Goal: Obtain resource: Obtain resource

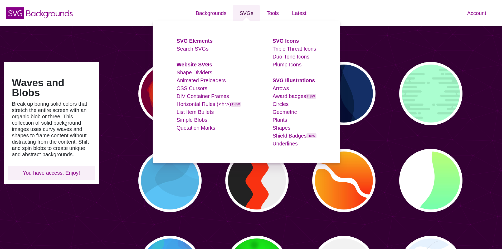
click at [248, 12] on link "SVGs" at bounding box center [246, 13] width 27 height 16
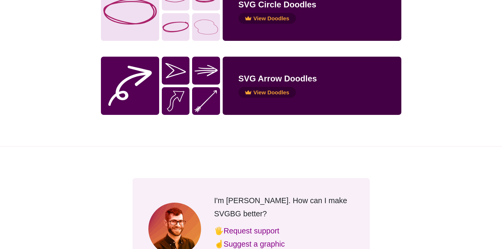
scroll to position [1079, 0]
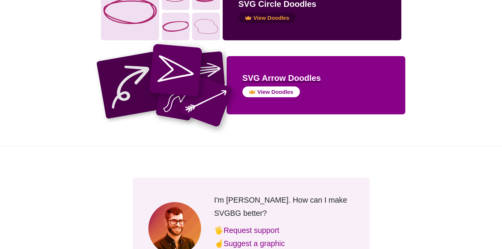
click at [353, 75] on h2 "SVG Arrow Doodles" at bounding box center [316, 78] width 147 height 12
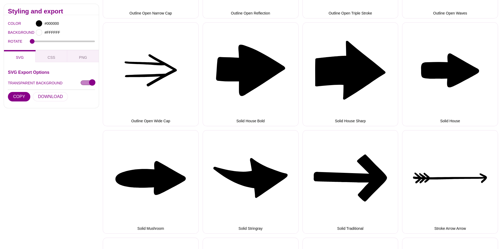
scroll to position [730, 0]
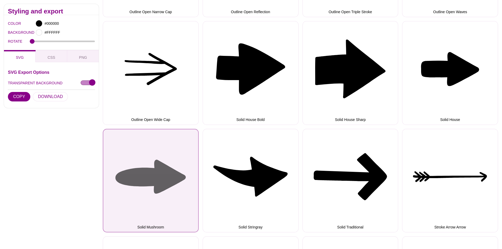
click at [173, 185] on button "Solid Mushroom" at bounding box center [151, 181] width 96 height 104
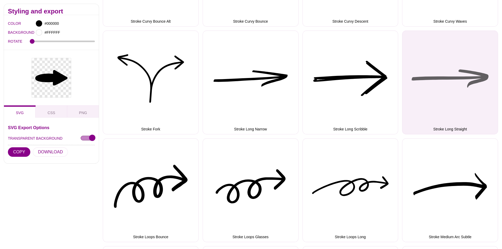
scroll to position [1043, 0]
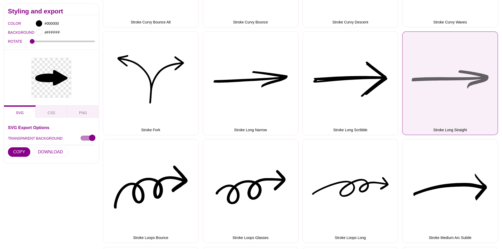
click at [452, 66] on button "Stroke Long Straight" at bounding box center [450, 83] width 96 height 104
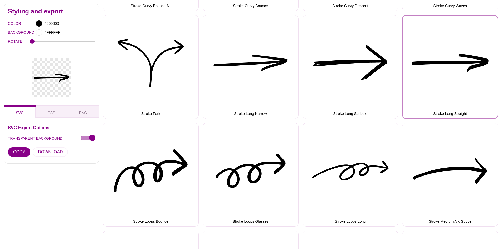
scroll to position [1059, 0]
